Goal: Task Accomplishment & Management: Use online tool/utility

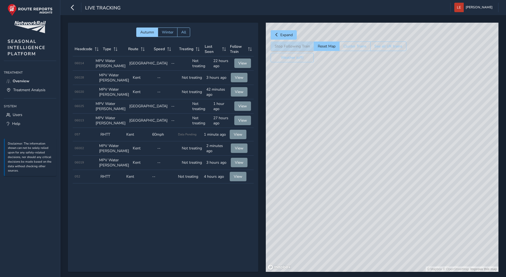
drag, startPoint x: 473, startPoint y: 105, endPoint x: 330, endPoint y: 149, distance: 149.8
click at [330, 149] on div "© Mapbox © OpenStreetMap Improve this map" at bounding box center [382, 147] width 233 height 249
click at [402, 76] on div "© Mapbox © OpenStreetMap Improve this map" at bounding box center [382, 147] width 233 height 249
drag, startPoint x: 404, startPoint y: 97, endPoint x: 395, endPoint y: 111, distance: 16.9
click at [395, 111] on div "© Mapbox © OpenStreetMap Improve this map © Maxar" at bounding box center [382, 147] width 233 height 249
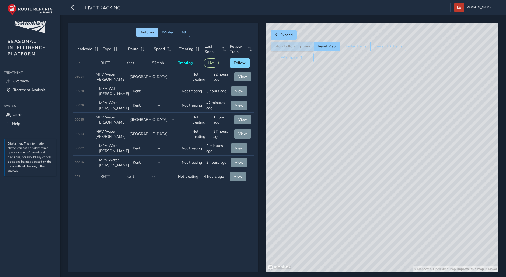
drag, startPoint x: 402, startPoint y: 82, endPoint x: 403, endPoint y: 178, distance: 96.0
click at [403, 178] on div "© Mapbox © OpenStreetMap Improve this map © Maxar" at bounding box center [382, 147] width 233 height 249
drag, startPoint x: 423, startPoint y: 93, endPoint x: 410, endPoint y: 213, distance: 120.6
click at [410, 214] on div "© Mapbox © OpenStreetMap Improve this map © Maxar" at bounding box center [382, 147] width 233 height 249
drag, startPoint x: 382, startPoint y: 123, endPoint x: 382, endPoint y: 181, distance: 58.5
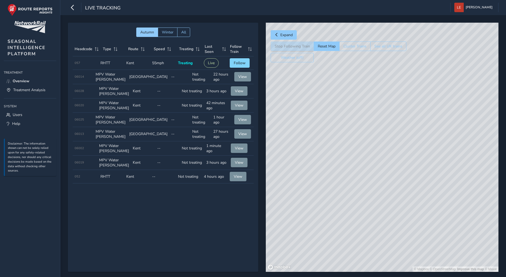
click at [382, 181] on div "© Mapbox © OpenStreetMap Improve this map © Maxar" at bounding box center [382, 147] width 233 height 249
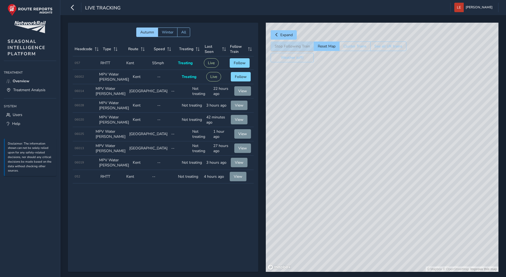
drag, startPoint x: 354, startPoint y: 126, endPoint x: 345, endPoint y: 174, distance: 48.7
click at [345, 174] on div "© Mapbox © OpenStreetMap Improve this map" at bounding box center [382, 147] width 233 height 249
click at [247, 63] on button "Follow" at bounding box center [240, 62] width 20 height 9
click at [208, 236] on div "Autumn Winter All Headcode Type Route Speed Treating Last Seen Follow Train Hea…" at bounding box center [163, 147] width 191 height 249
